Goal: Information Seeking & Learning: Learn about a topic

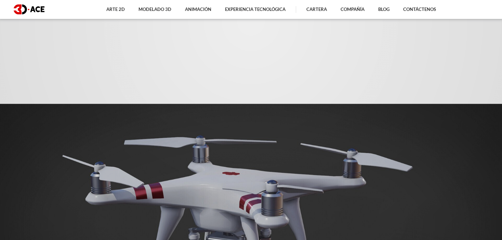
scroll to position [239, 0]
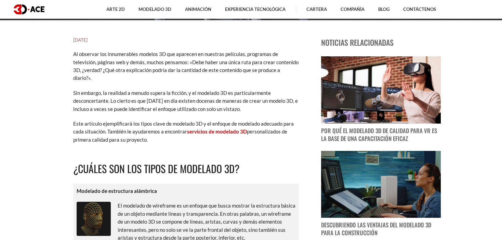
click at [266, 161] on h2 "¿Cuáles son los tipos de modelado 3D?" at bounding box center [186, 169] width 226 height 16
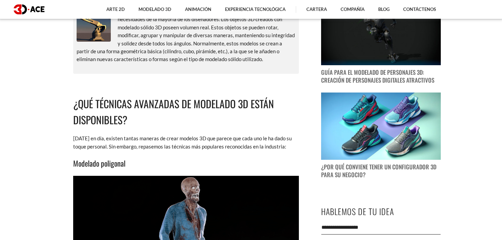
scroll to position [547, 0]
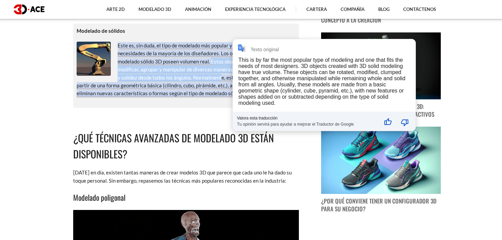
drag, startPoint x: 212, startPoint y: 53, endPoint x: 222, endPoint y: 71, distance: 20.5
click at [222, 71] on font "Este es, sin duda, el tipo de modelado más popular y el que mejor se adapta a l…" at bounding box center [186, 69] width 218 height 54
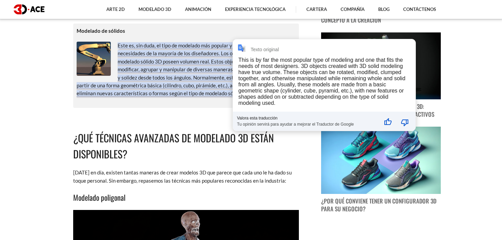
click at [216, 82] on p "Este es, sin duda, el tipo de modelado más popular y el que mejor se adapta a l…" at bounding box center [186, 70] width 219 height 56
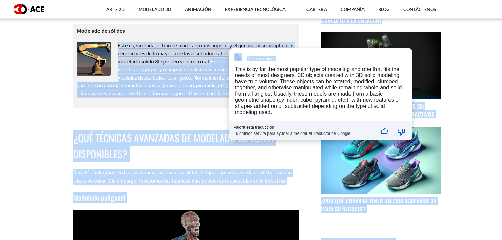
drag, startPoint x: 211, startPoint y: 52, endPoint x: 202, endPoint y: 81, distance: 29.6
click at [194, 80] on font "Este es, sin duda, el tipo de modelado más popular y el que mejor se adapta a l…" at bounding box center [186, 69] width 218 height 54
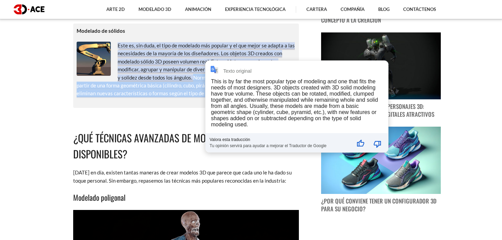
drag, startPoint x: 194, startPoint y: 71, endPoint x: 197, endPoint y: 88, distance: 17.3
click at [197, 88] on font "Este es, sin duda, el tipo de modelado más popular y el que mejor se adapta a l…" at bounding box center [186, 69] width 218 height 54
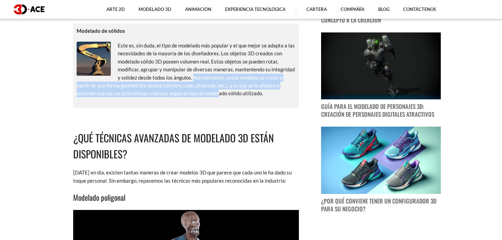
click at [199, 74] on p "Este es, sin duda, el tipo de modelado más popular y el que mejor se adapta a l…" at bounding box center [186, 70] width 219 height 56
drag, startPoint x: 193, startPoint y: 71, endPoint x: 242, endPoint y: 83, distance: 50.4
click at [242, 83] on p "Este es, sin duda, el tipo de modelado más popular y el que mejor se adapta a l…" at bounding box center [186, 70] width 219 height 56
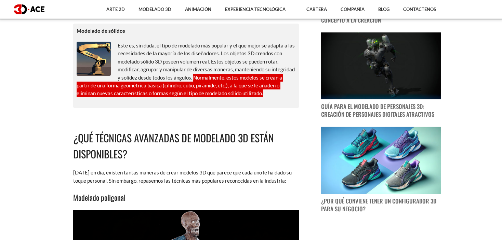
copy font "Normalmente, estos modelos se crean a partir de una forma geométrica básica (ci…"
